Goal: Task Accomplishment & Management: Manage account settings

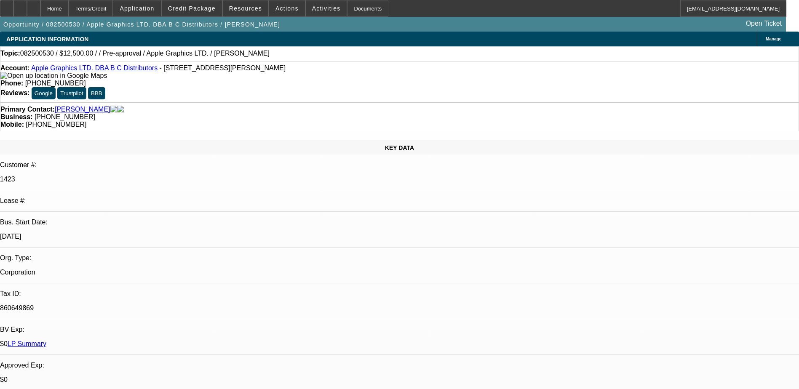
select select "0"
select select "2"
select select "0.1"
select select "4"
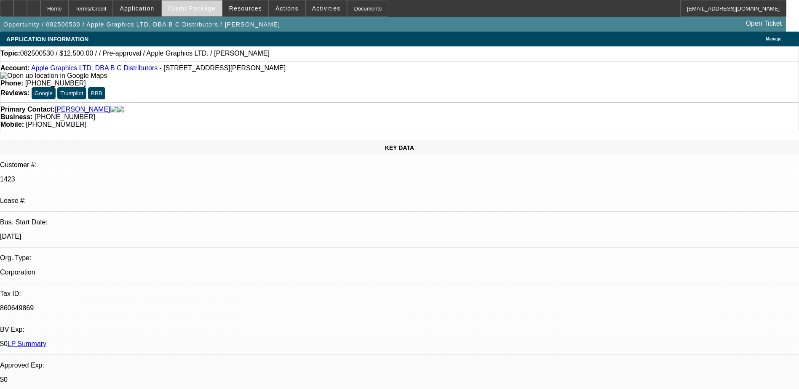
click at [198, 10] on span "Credit Package" at bounding box center [192, 8] width 48 height 7
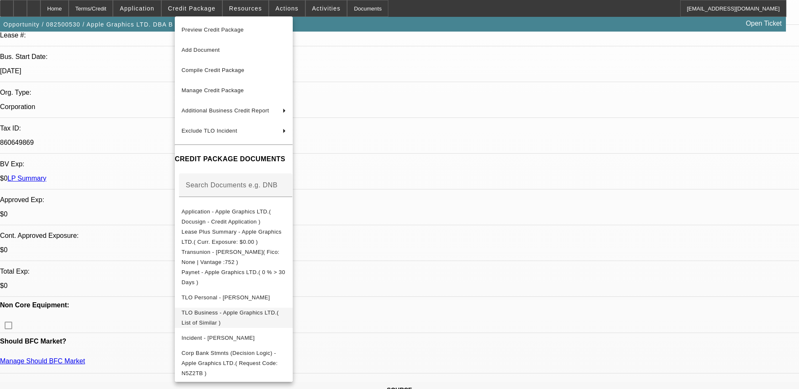
scroll to position [295, 0]
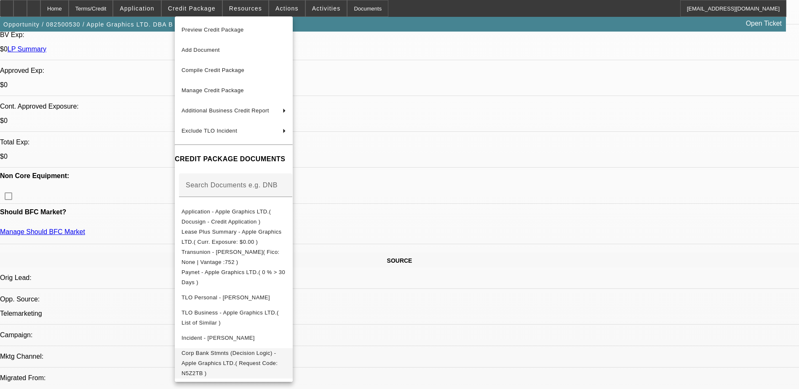
click at [235, 357] on span "Corp Bank Stmnts (Decision Logic) - Apple Graphics LTD.( Request Code: N5Z2TB )" at bounding box center [230, 363] width 96 height 27
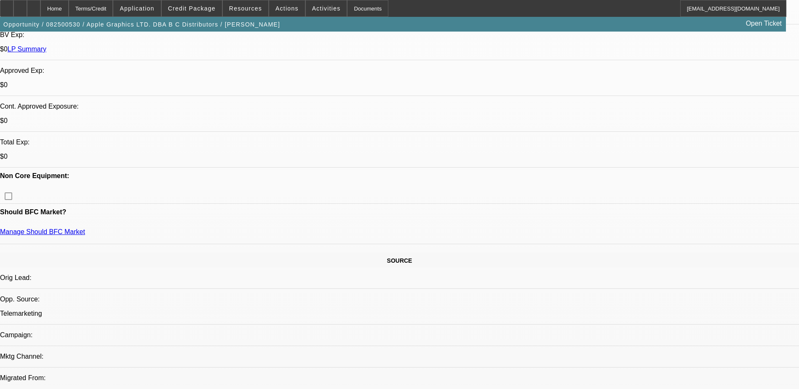
click at [235, 357] on div "Preview Credit Package Add Document Compile Credit Package Manage Credit Packag…" at bounding box center [234, 199] width 118 height 366
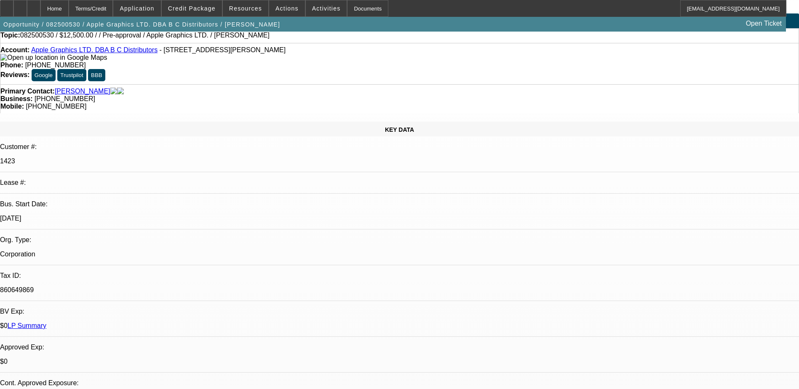
scroll to position [0, 0]
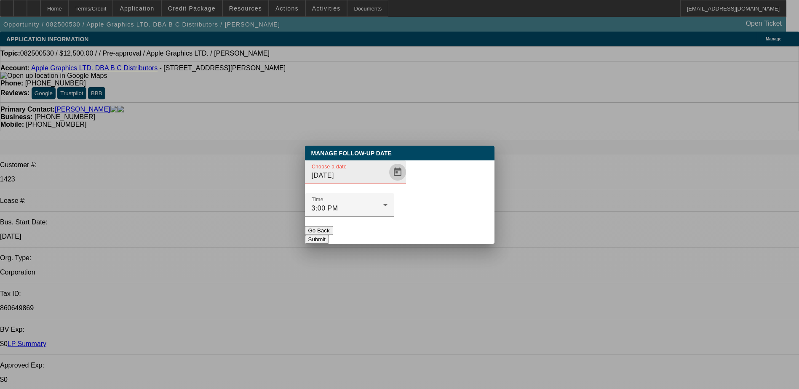
click at [388, 182] on span "Open calendar" at bounding box center [398, 172] width 20 height 20
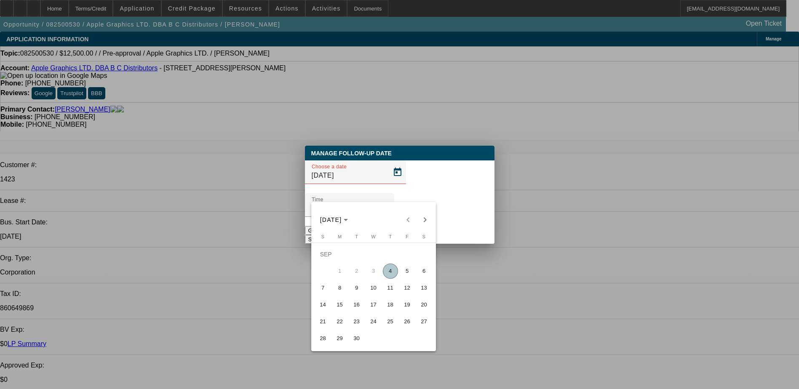
click at [411, 274] on span "5" at bounding box center [407, 271] width 15 height 15
type input "[DATE]"
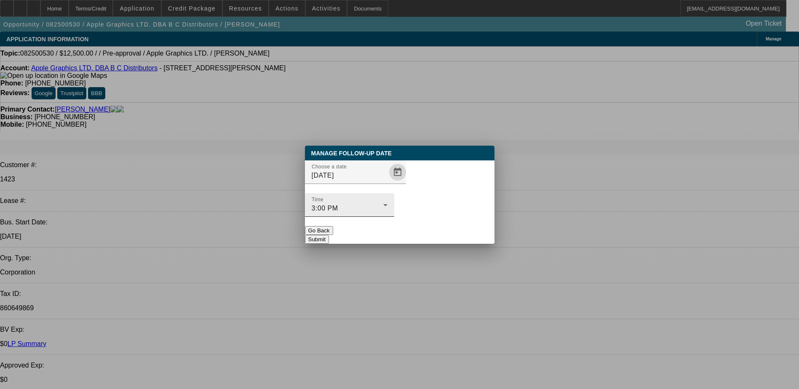
click at [383, 204] on div "3:00 PM" at bounding box center [348, 209] width 72 height 10
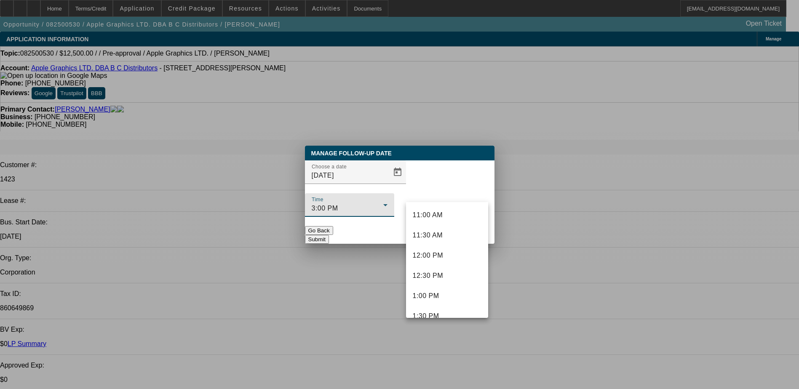
scroll to position [430, 0]
click at [438, 272] on span "12:00 PM" at bounding box center [428, 271] width 30 height 10
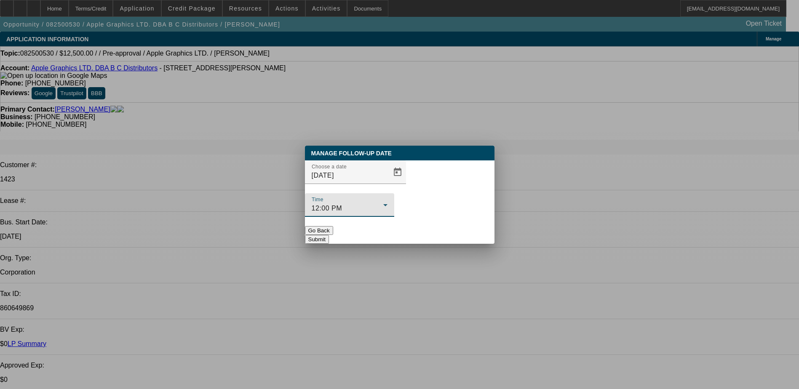
click at [329, 235] on button "Submit" at bounding box center [317, 239] width 24 height 9
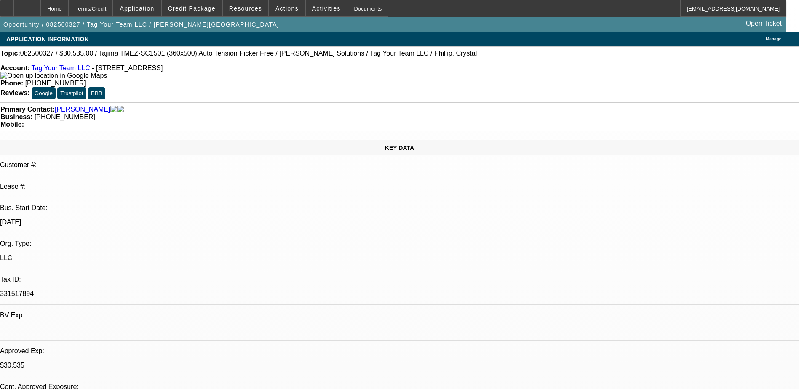
select select "0"
select select "2"
select select "0.1"
select select "0"
select select "2"
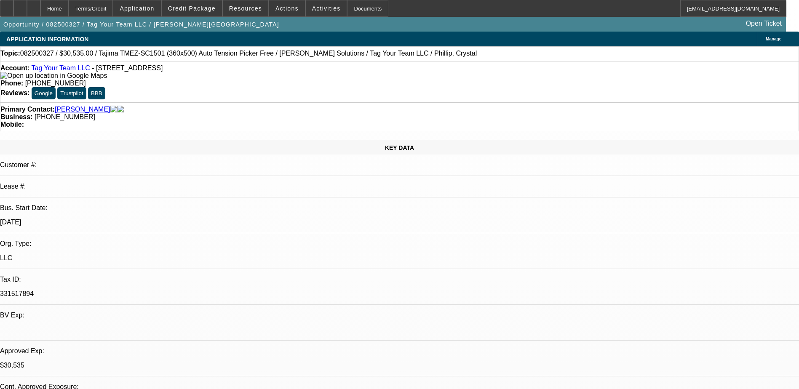
select select "0"
select select "2"
select select "0.1"
select select "0"
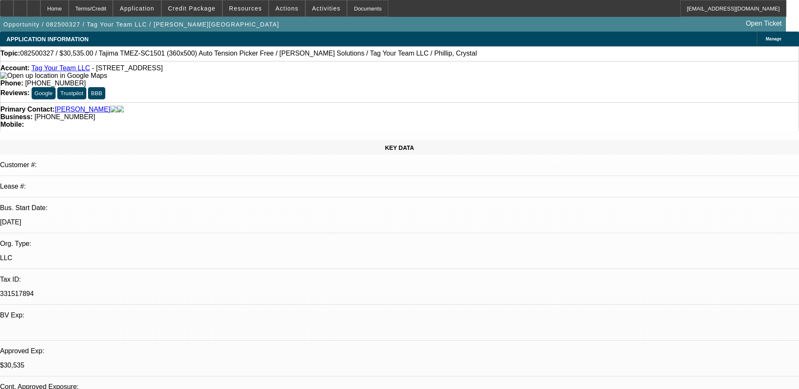
select select "2"
select select "0"
select select "1"
select select "2"
select select "4"
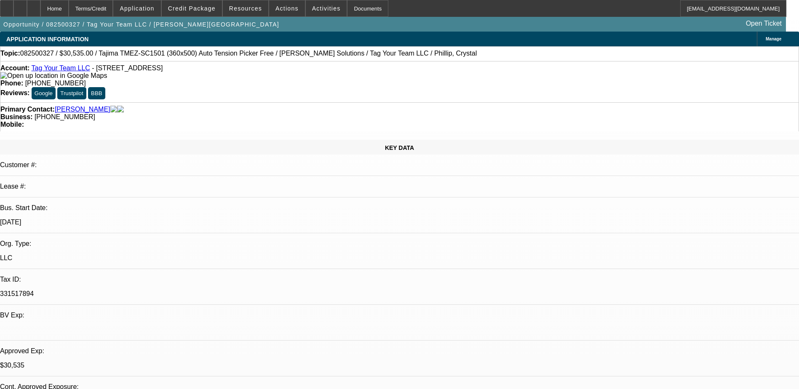
select select "1"
select select "2"
select select "6"
select select "1"
select select "2"
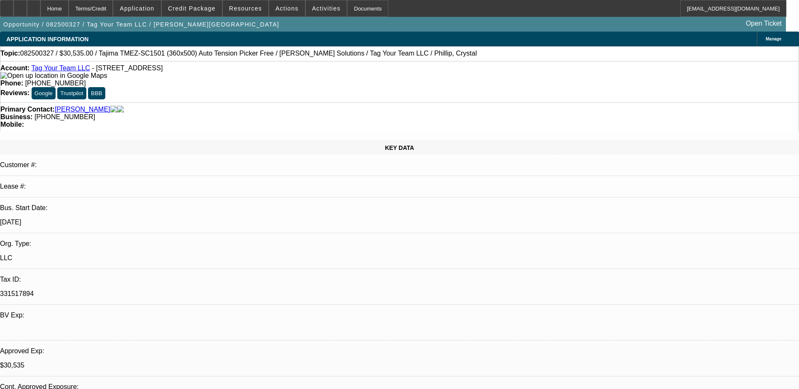
select select "4"
select select "1"
select select "2"
select select "6"
drag, startPoint x: 444, startPoint y: 212, endPoint x: 434, endPoint y: 210, distance: 10.3
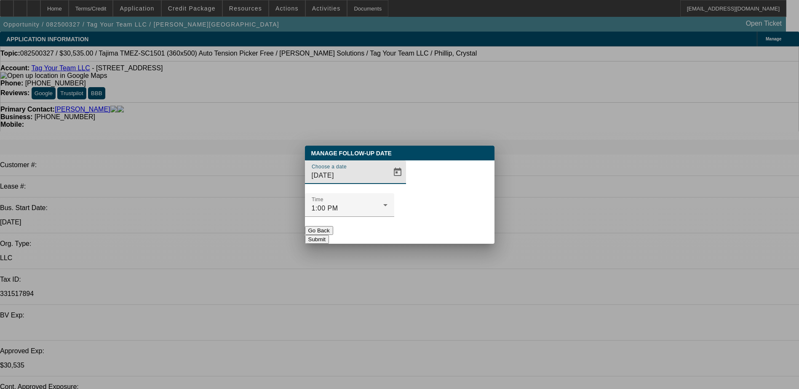
click at [370, 184] on div "Choose a date [DATE]" at bounding box center [359, 173] width 94 height 24
click at [388, 182] on span "Open calendar" at bounding box center [398, 172] width 20 height 20
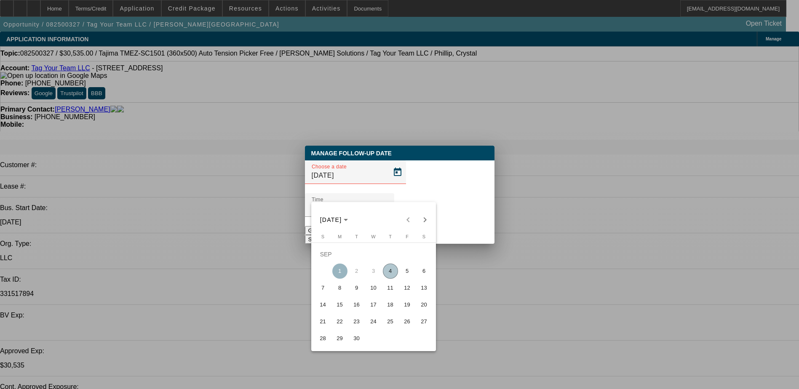
click at [412, 274] on span "5" at bounding box center [407, 271] width 15 height 15
type input "[DATE]"
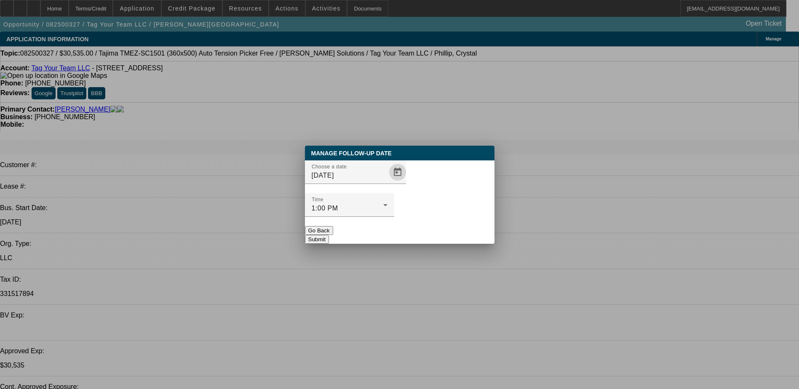
drag, startPoint x: 445, startPoint y: 219, endPoint x: 442, endPoint y: 224, distance: 5.1
click at [329, 235] on button "Submit" at bounding box center [317, 239] width 24 height 9
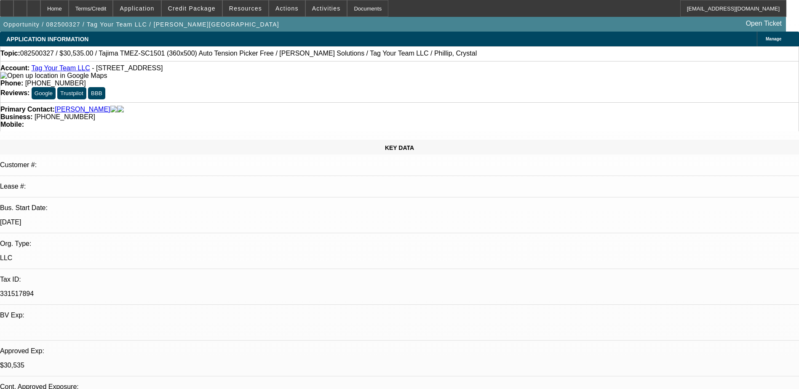
drag, startPoint x: 265, startPoint y: 102, endPoint x: 256, endPoint y: 99, distance: 9.1
click at [201, 106] on div "Primary Contact: [PERSON_NAME][GEOGRAPHIC_DATA]" at bounding box center [399, 110] width 799 height 8
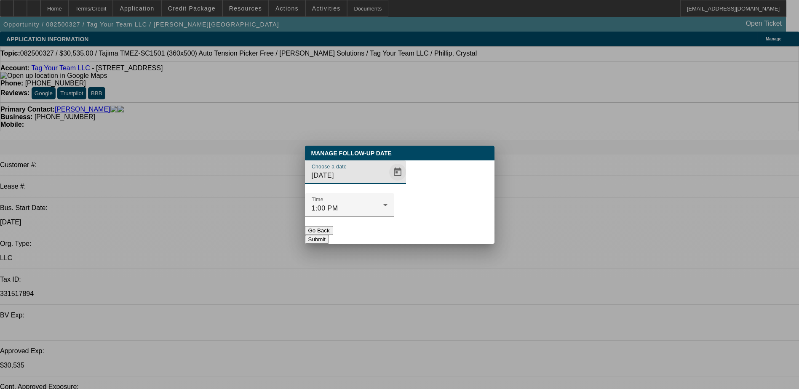
click at [388, 182] on span "Open calendar" at bounding box center [398, 172] width 20 height 20
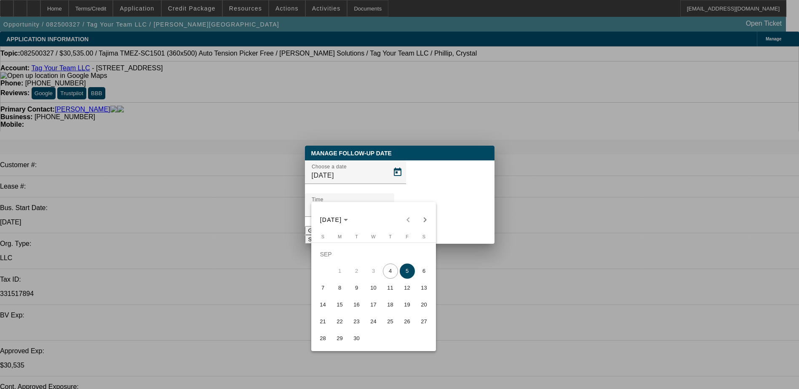
click at [344, 290] on span "8" at bounding box center [340, 288] width 15 height 15
type input "[DATE]"
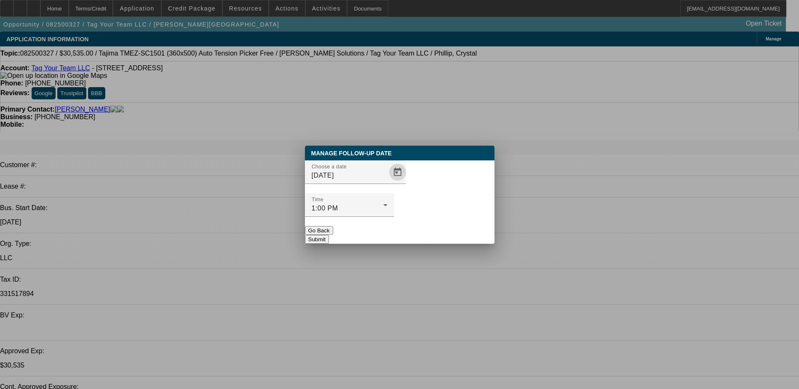
click at [329, 235] on button "Submit" at bounding box center [317, 239] width 24 height 9
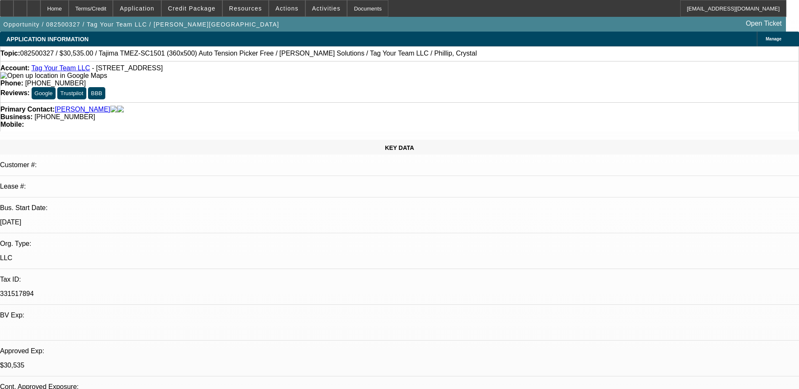
select select "0"
select select "2"
select select "0.1"
select select "0"
select select "2"
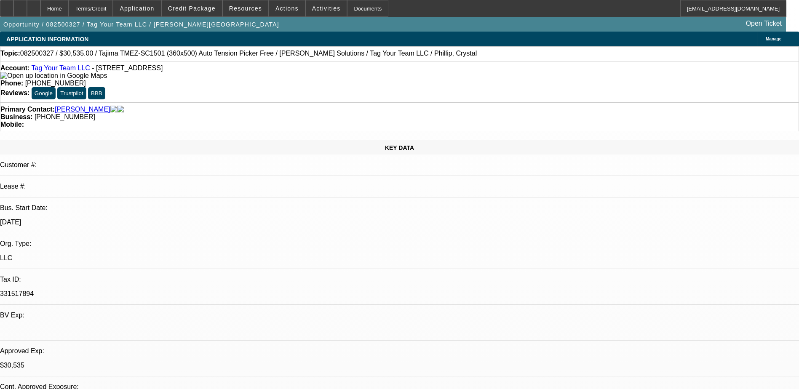
select select "0"
select select "2"
select select "0.1"
select select "0"
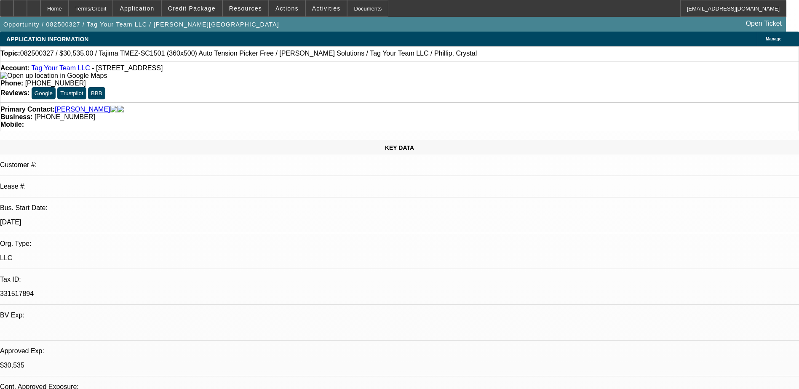
select select "2"
select select "0"
select select "1"
select select "2"
select select "4"
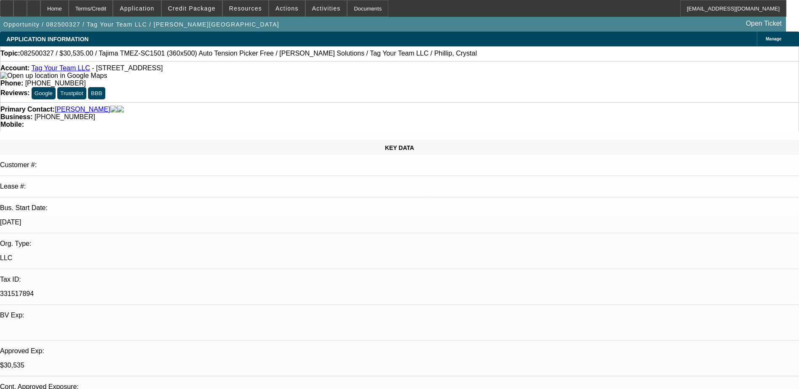
select select "1"
select select "2"
select select "6"
select select "1"
select select "2"
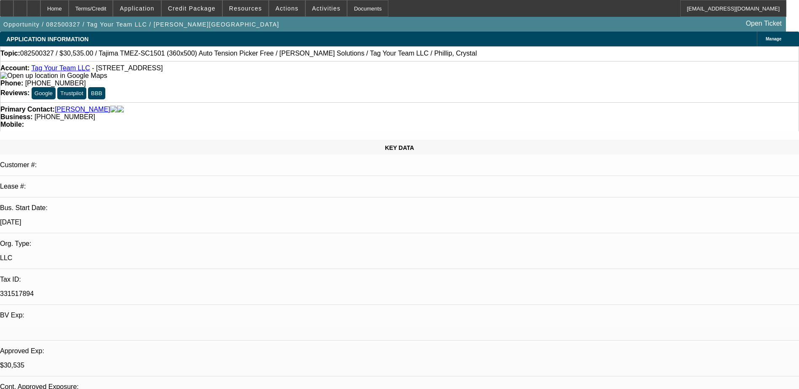
select select "4"
select select "1"
select select "2"
select select "6"
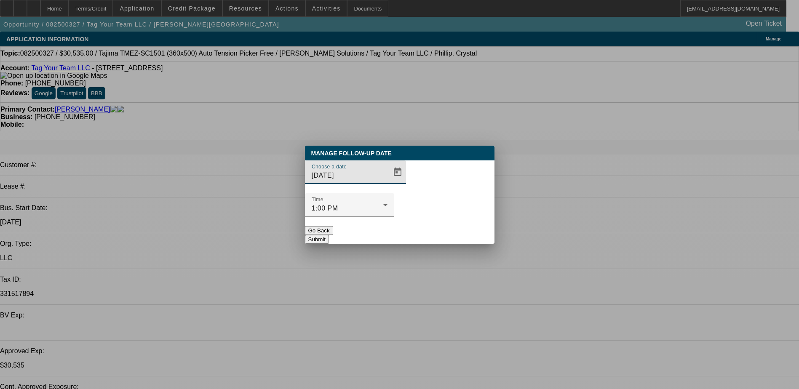
click at [329, 235] on button "Submit" at bounding box center [317, 239] width 24 height 9
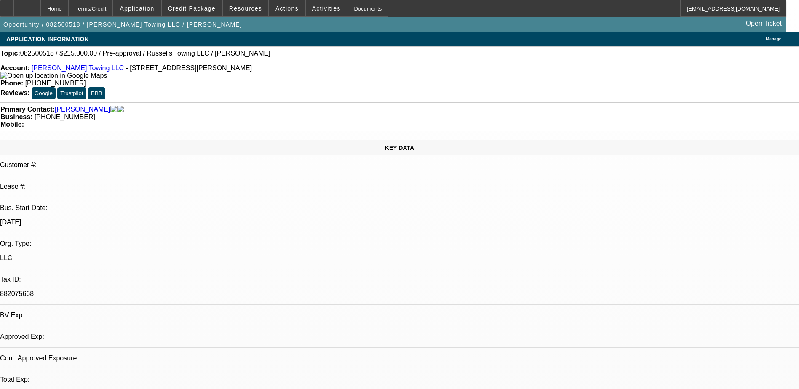
select select "0"
select select "2"
select select "0.1"
select select "4"
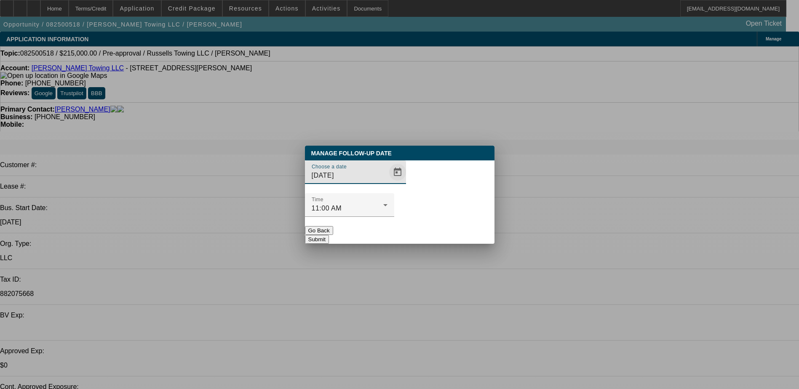
click at [388, 182] on span "Open calendar" at bounding box center [398, 172] width 20 height 20
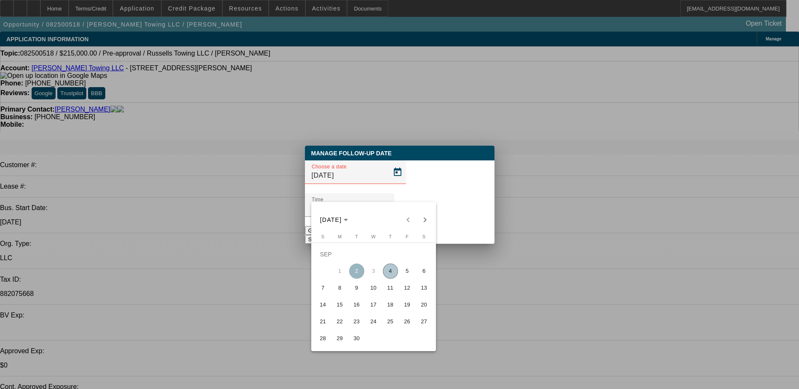
click at [405, 271] on span "5" at bounding box center [407, 271] width 15 height 15
type input "[DATE]"
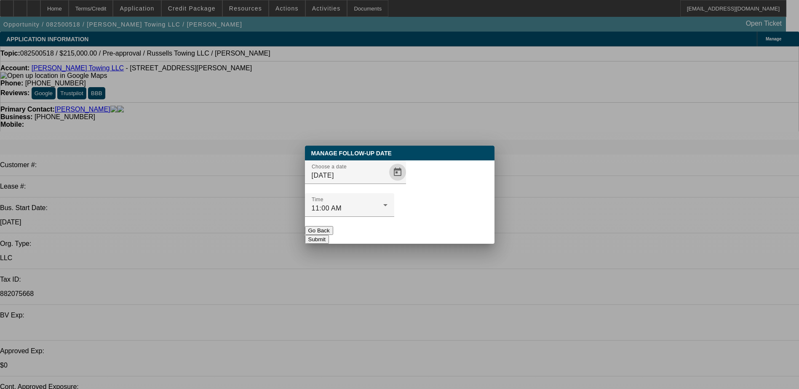
click at [329, 235] on button "Submit" at bounding box center [317, 239] width 24 height 9
